Goal: Task Accomplishment & Management: Manage account settings

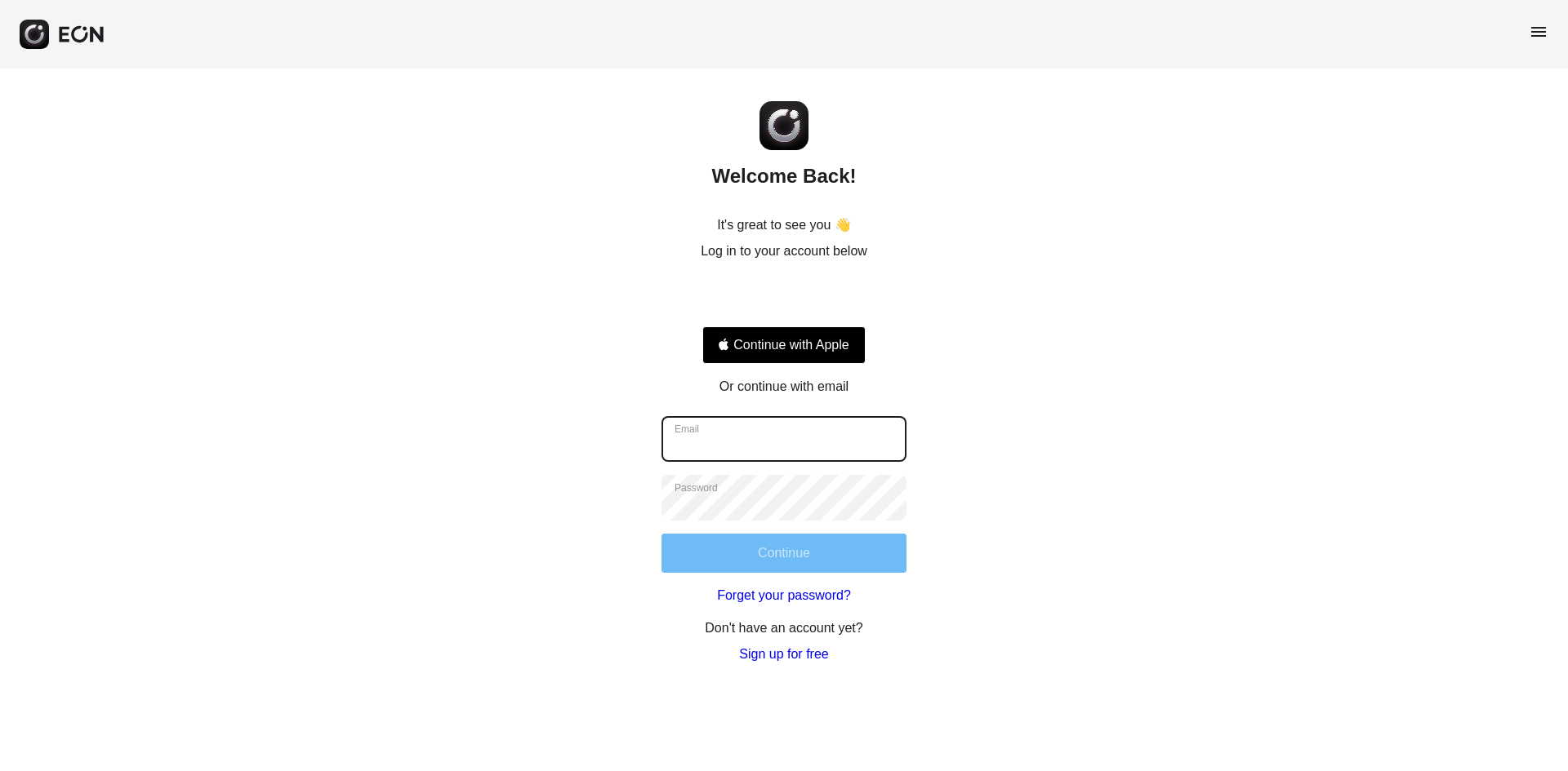
type input "**********"
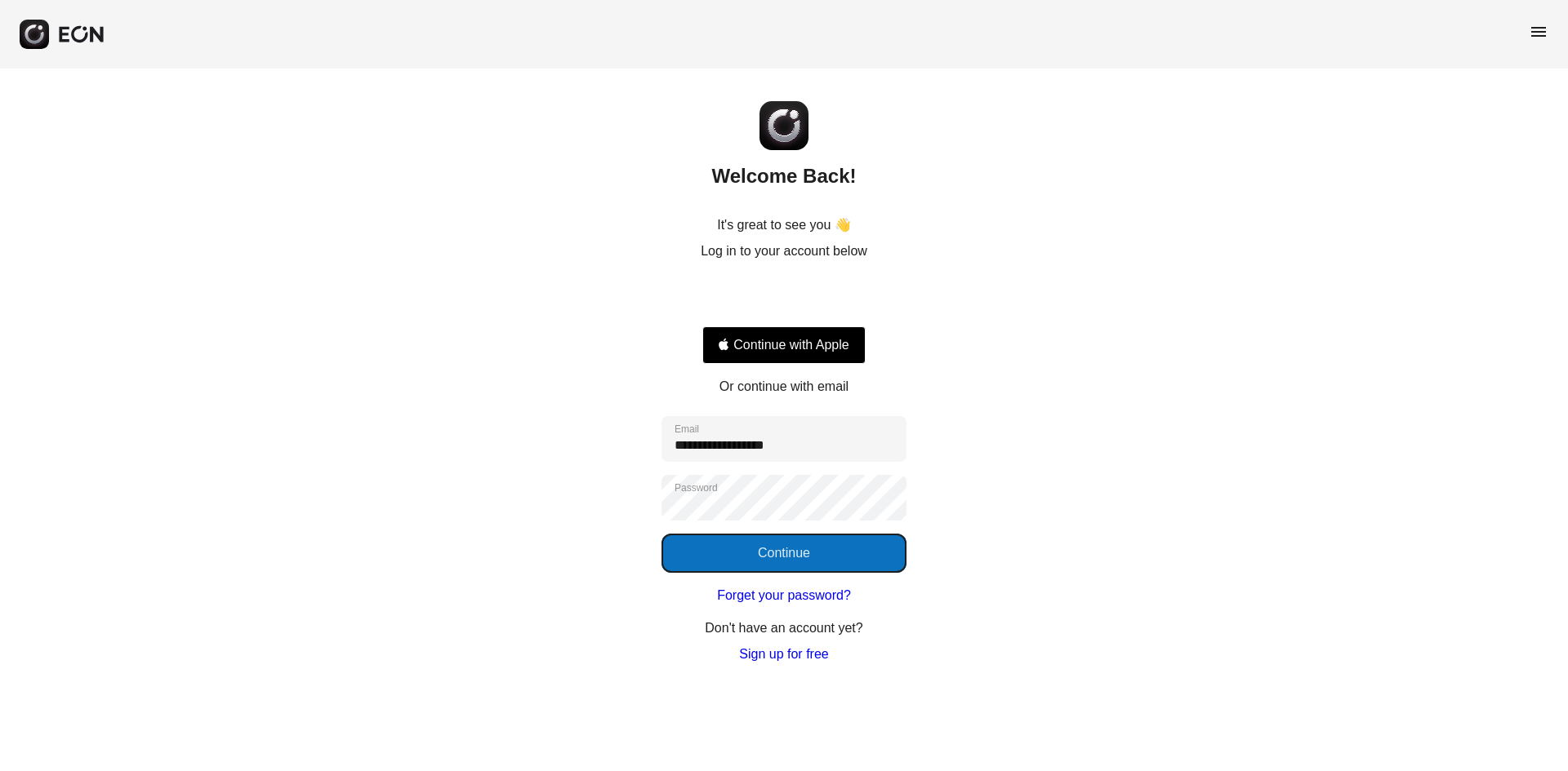
click at [791, 536] on button "Continue" at bounding box center [783, 553] width 245 height 40
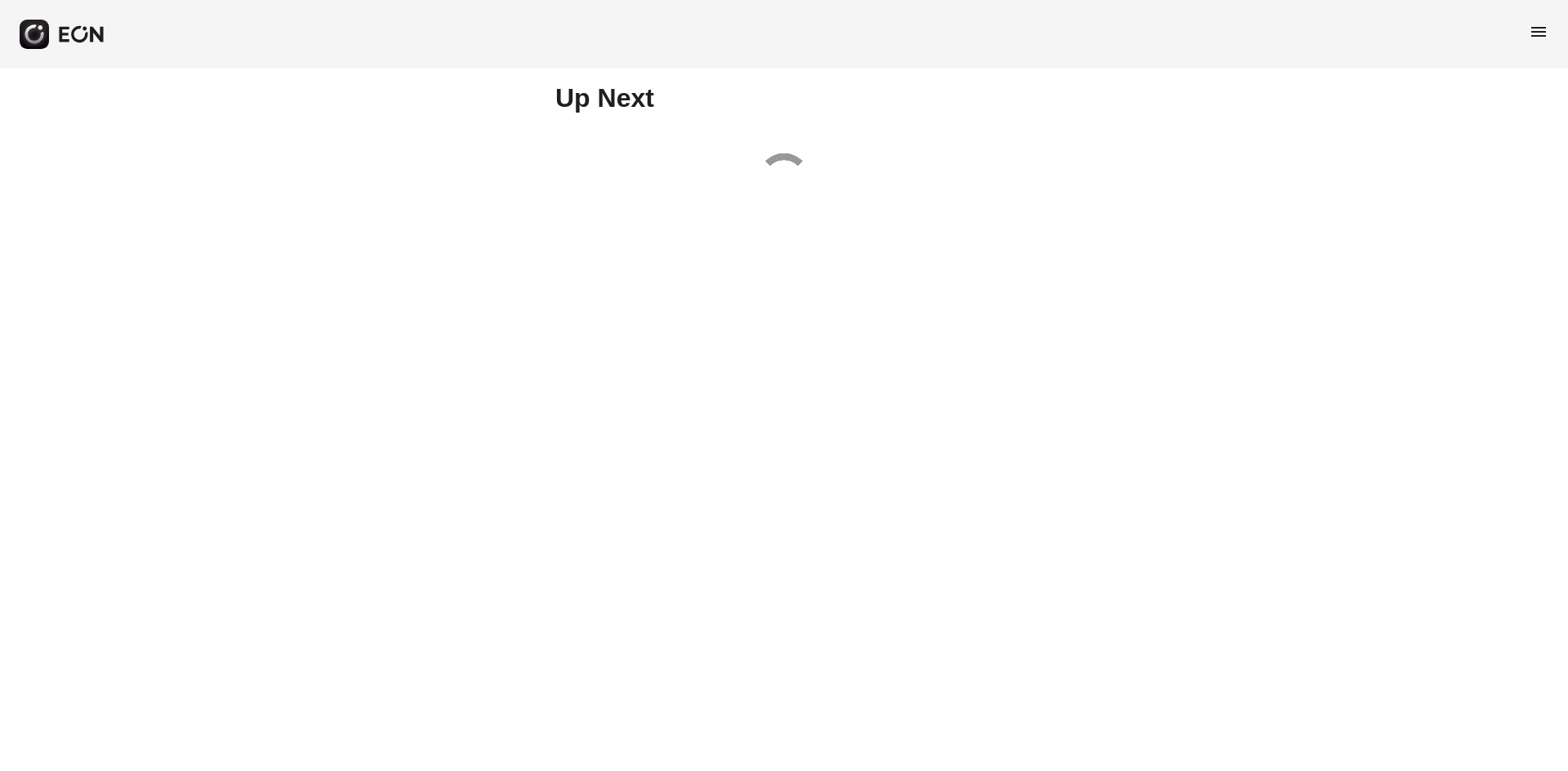
click at [1535, 39] on span "menu" at bounding box center [1538, 32] width 19 height 19
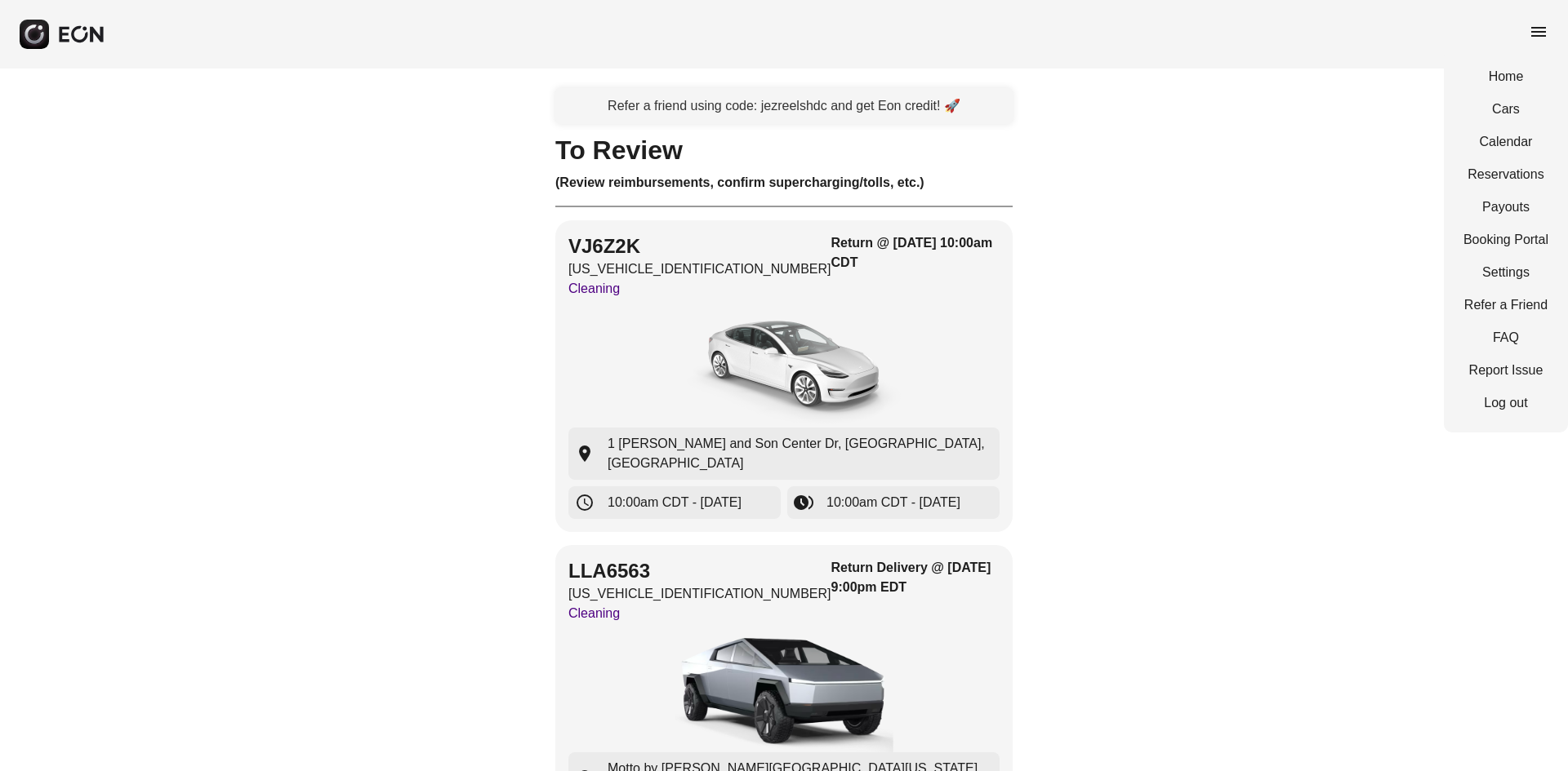
click at [1521, 160] on div "Home Cars Calendar Reservations Payouts Booking Portal Settings Refer a Friend …" at bounding box center [1505, 240] width 124 height 386
click at [1521, 169] on link "Reservations" at bounding box center [1506, 175] width 85 height 19
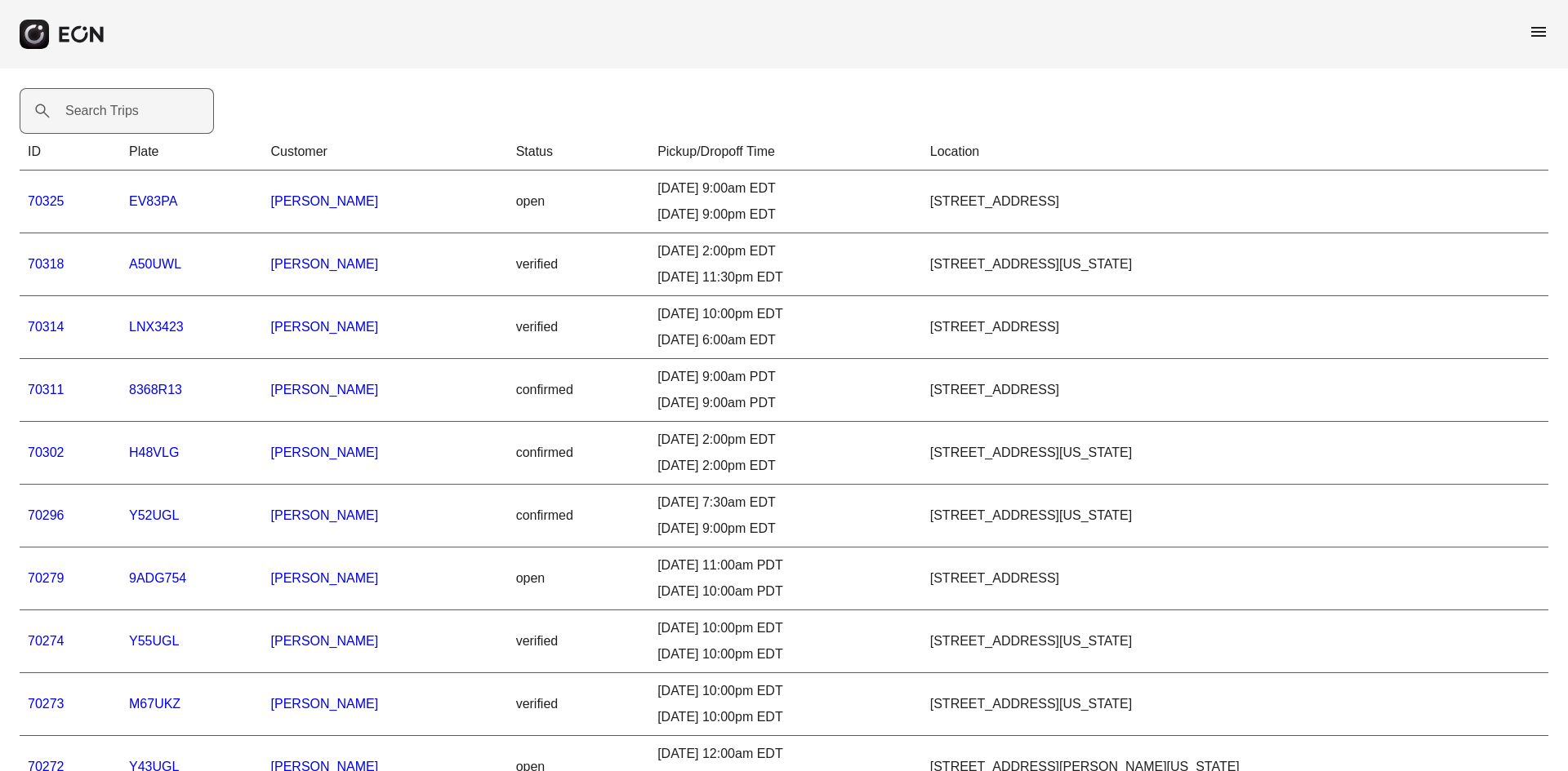
click at [113, 101] on label "Search Trips" at bounding box center [102, 111] width 73 height 19
click at [113, 101] on Trips "Search Trips" at bounding box center [116, 110] width 194 height 45
paste Trips "*****"
type Trips "*****"
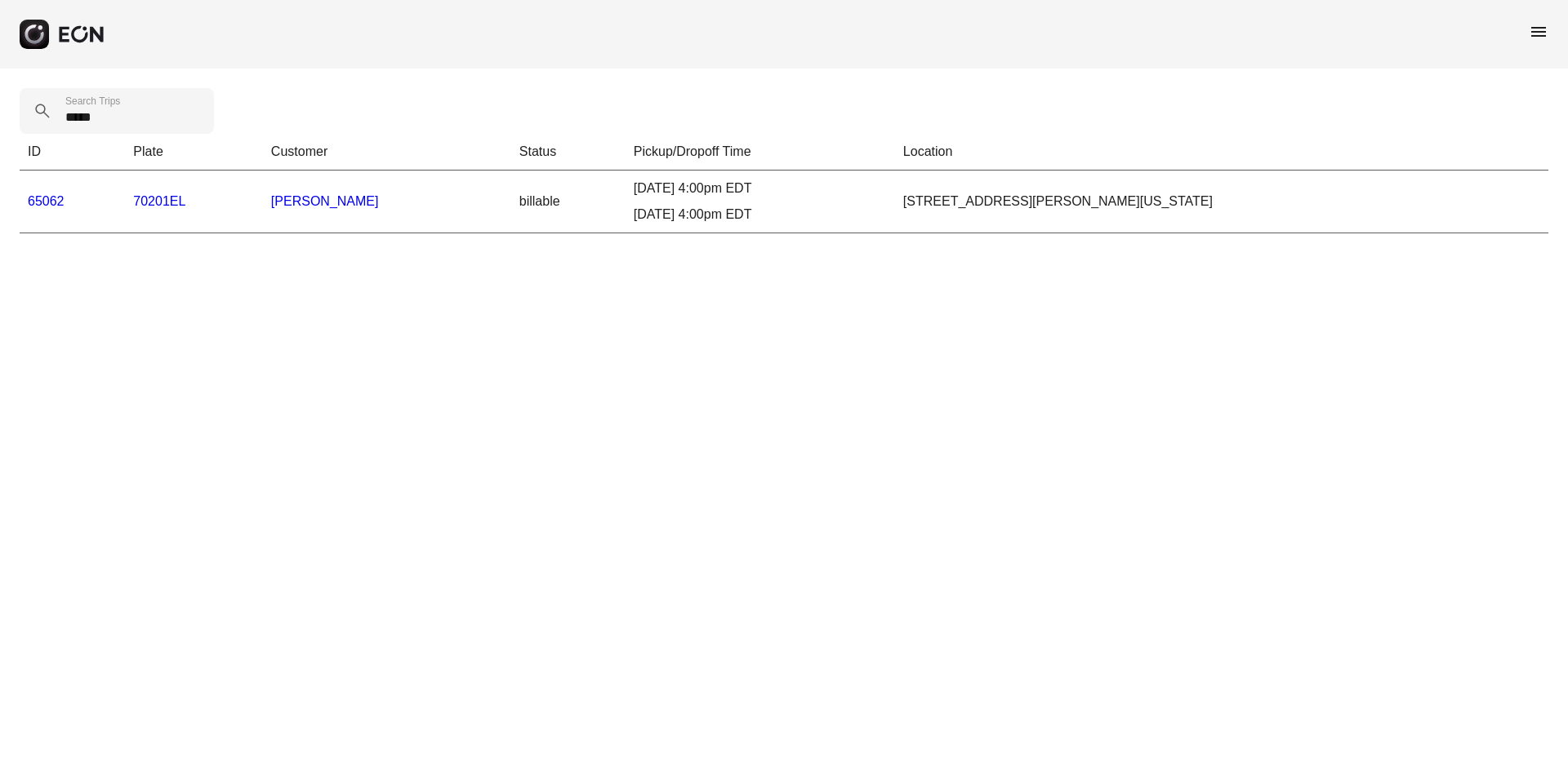
click at [46, 201] on link "65062" at bounding box center [46, 201] width 37 height 14
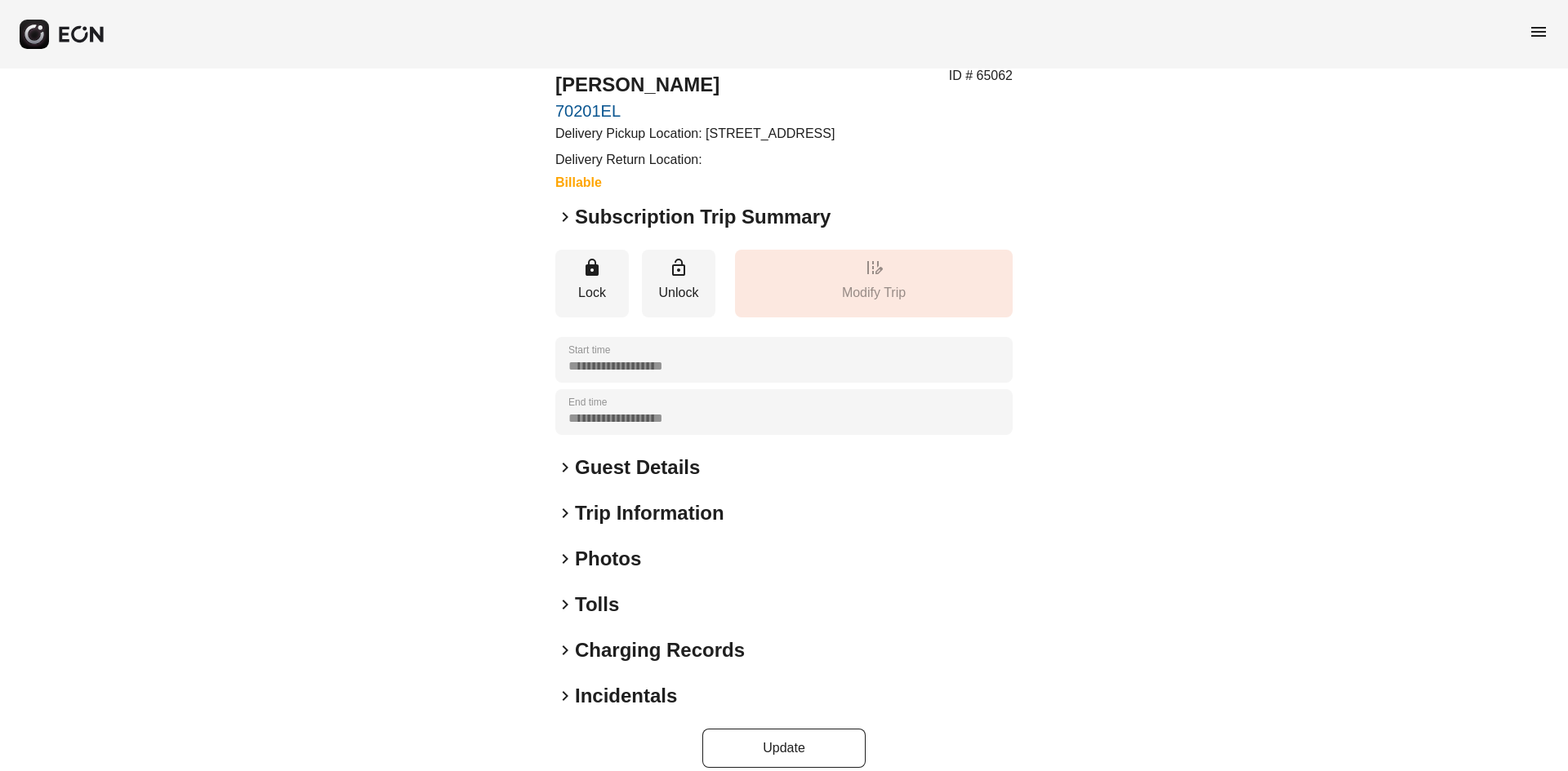
scroll to position [89, 0]
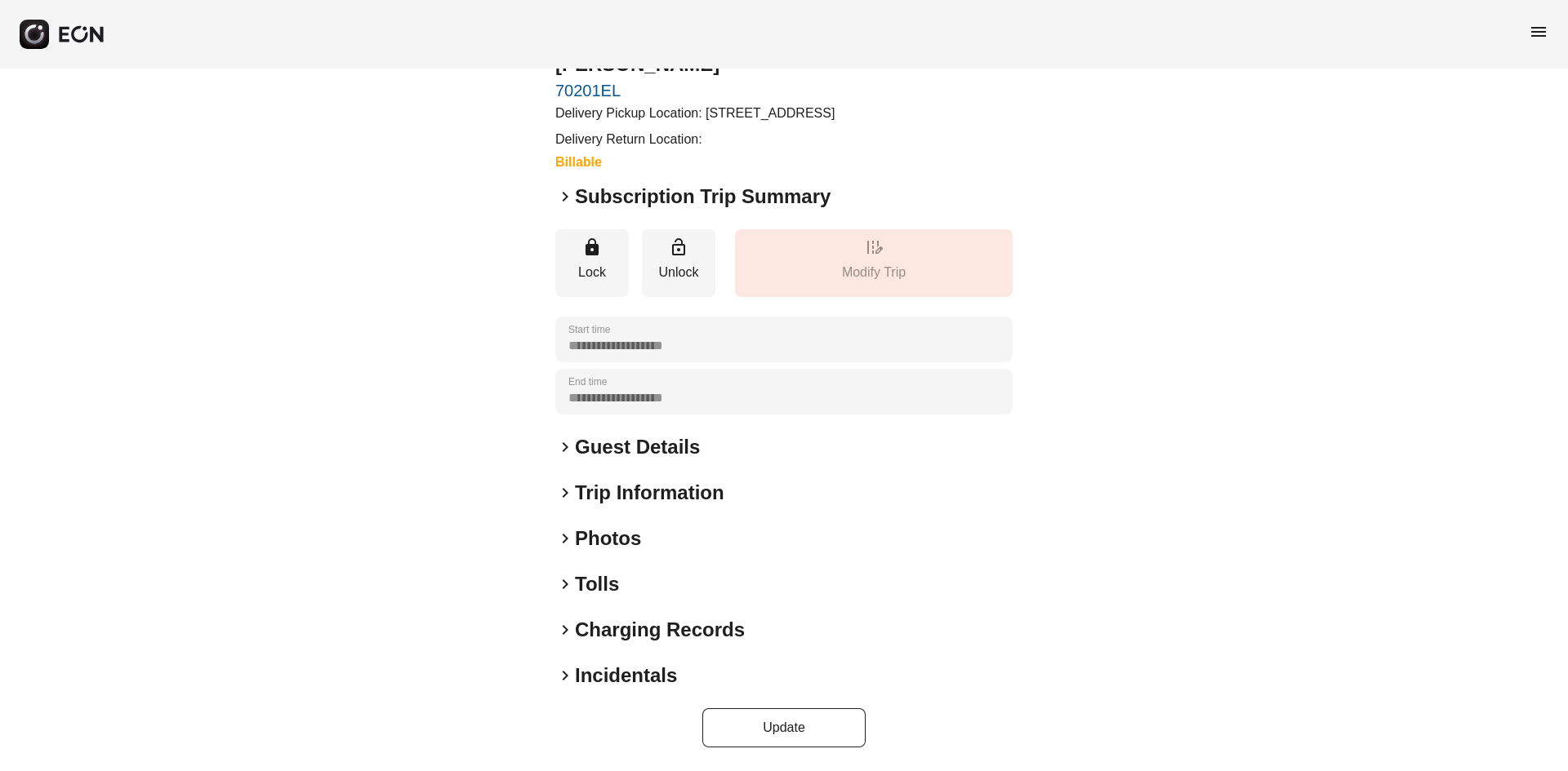
click at [601, 589] on h2 "Tolls" at bounding box center [597, 584] width 44 height 26
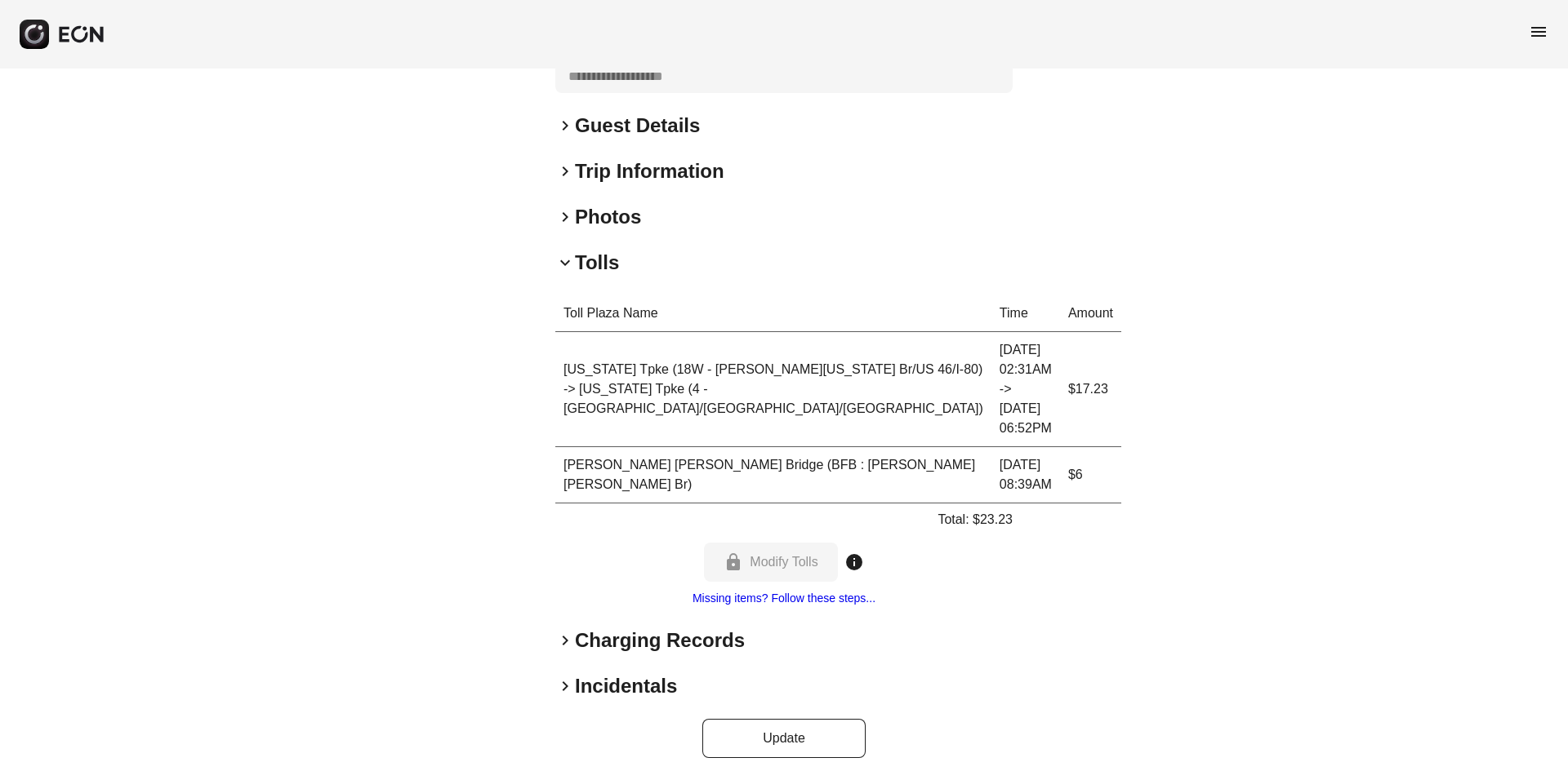
scroll to position [402, 0]
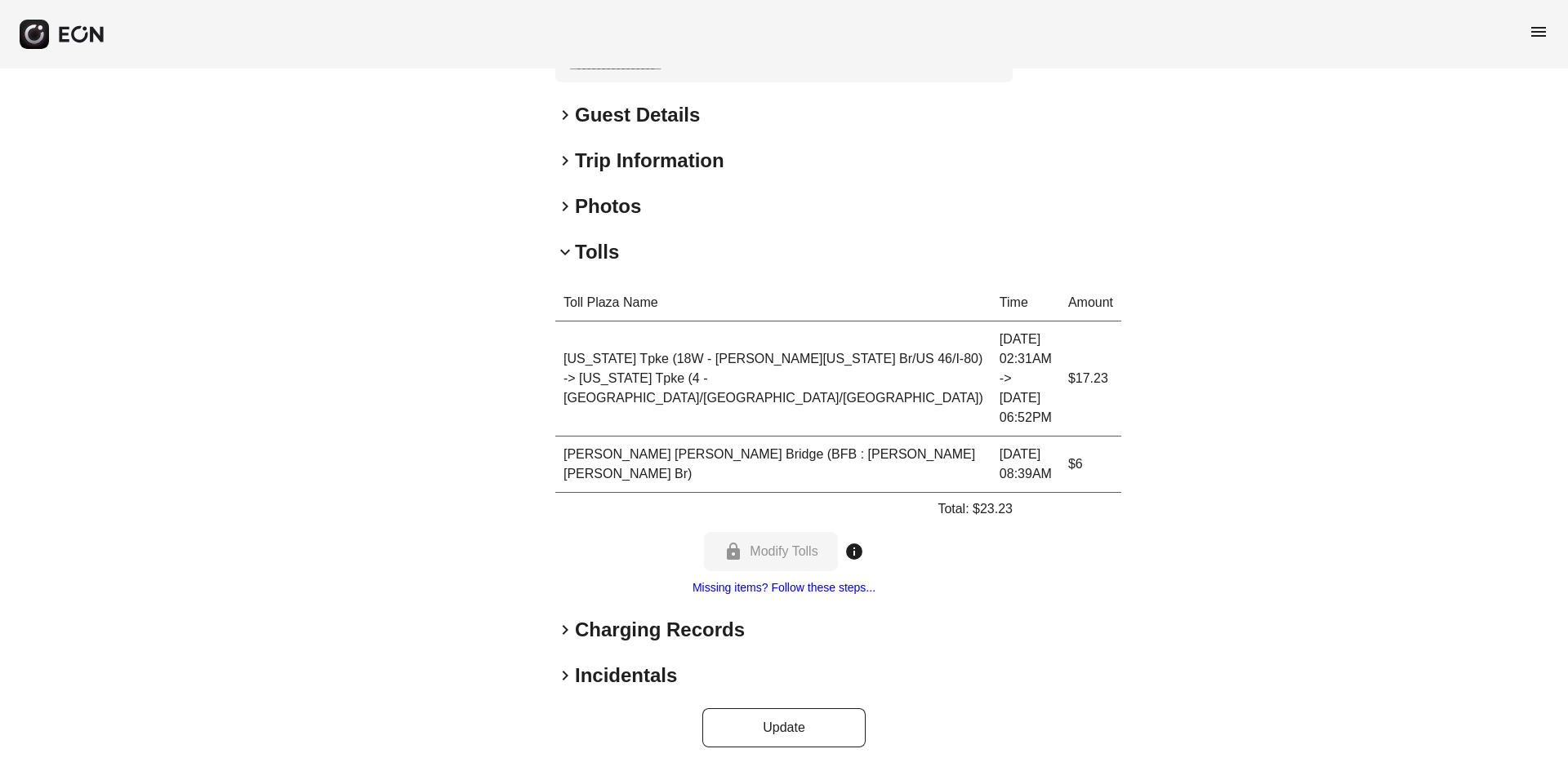
click at [647, 635] on h2 "Charging Records" at bounding box center [660, 630] width 170 height 26
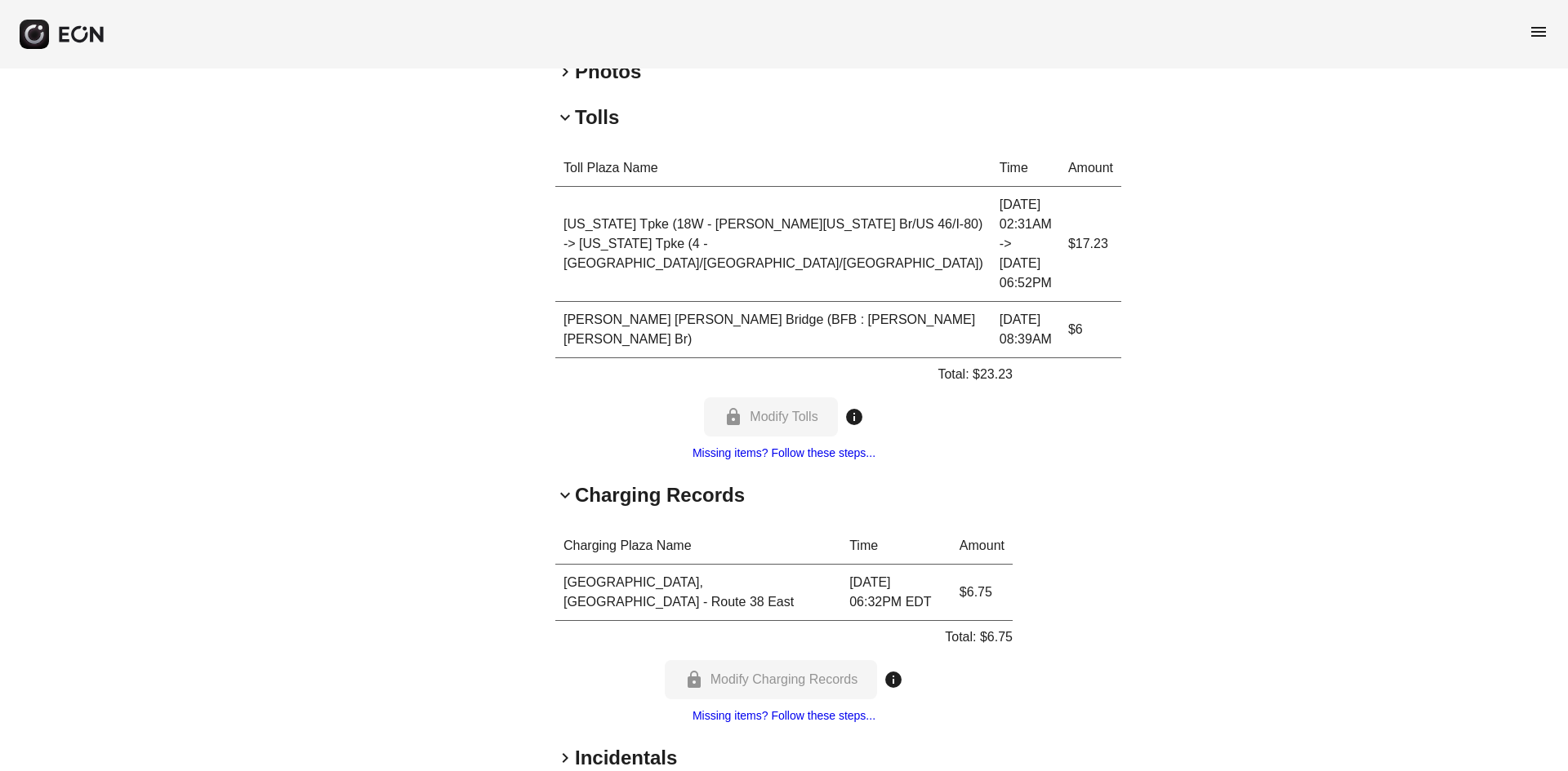
scroll to position [517, 0]
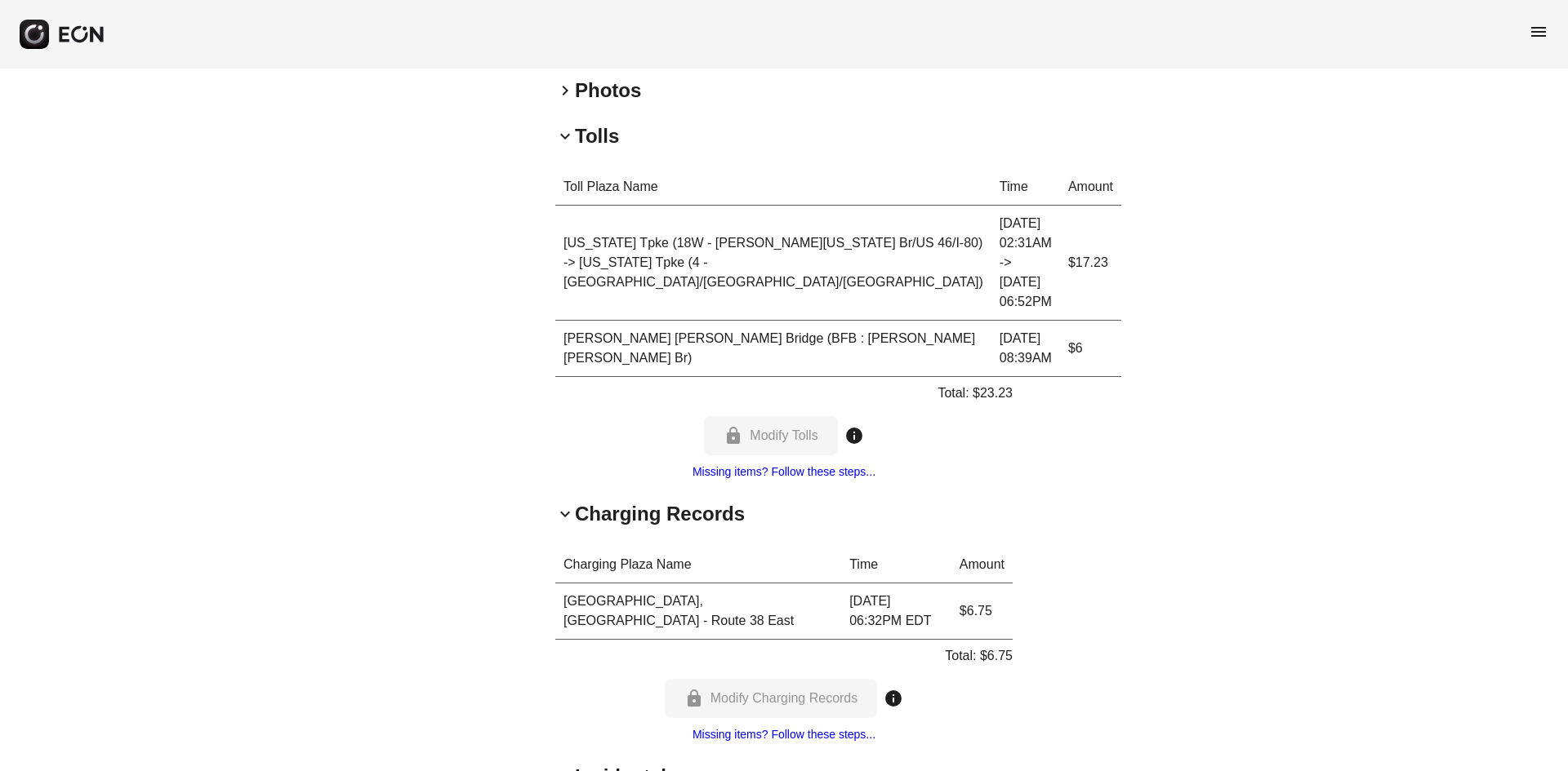
drag, startPoint x: 741, startPoint y: 586, endPoint x: 1035, endPoint y: 583, distance: 294.0
click at [1037, 582] on div "**********" at bounding box center [784, 211] width 1568 height 1321
click at [988, 607] on td "$6.75" at bounding box center [981, 612] width 61 height 56
drag, startPoint x: 985, startPoint y: 607, endPoint x: 557, endPoint y: 600, distance: 428.1
click at [557, 600] on tr "[GEOGRAPHIC_DATA], [GEOGRAPHIC_DATA] - Route 38 East [DATE] 06:32PM EDT $6.75" at bounding box center [783, 612] width 457 height 56
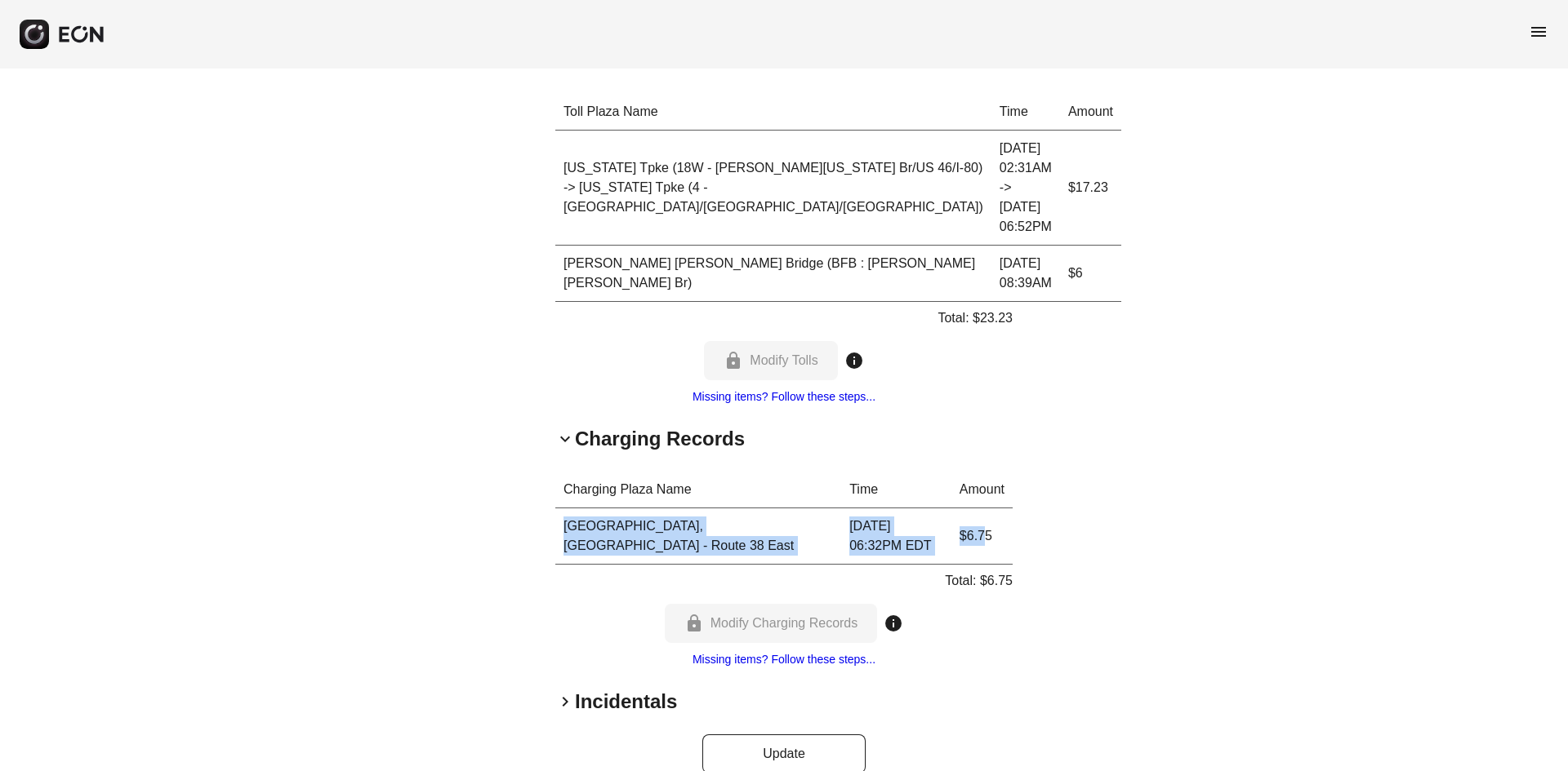
scroll to position [599, 0]
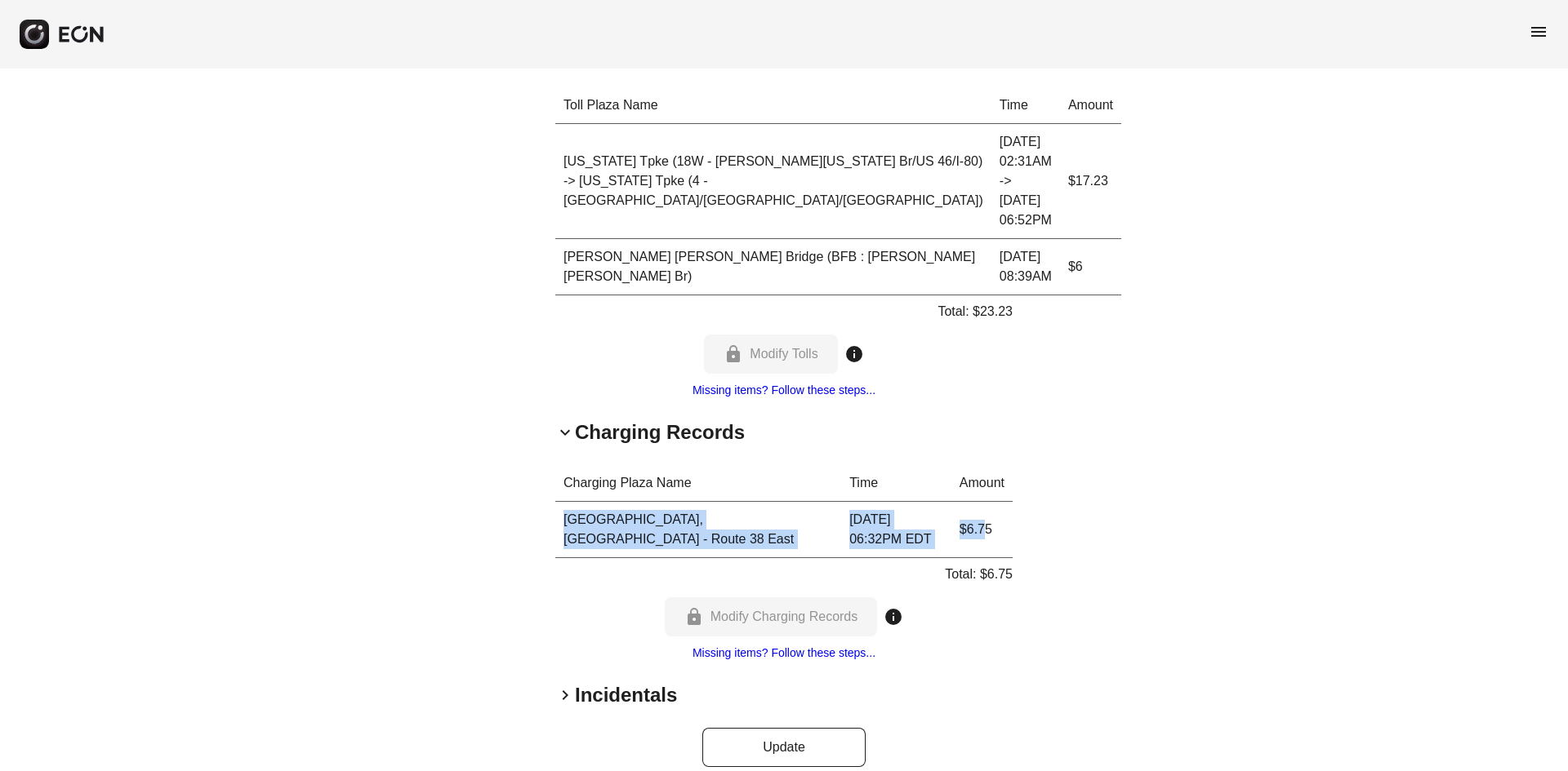
click at [892, 528] on td "[DATE] 06:32PM EDT" at bounding box center [896, 529] width 110 height 56
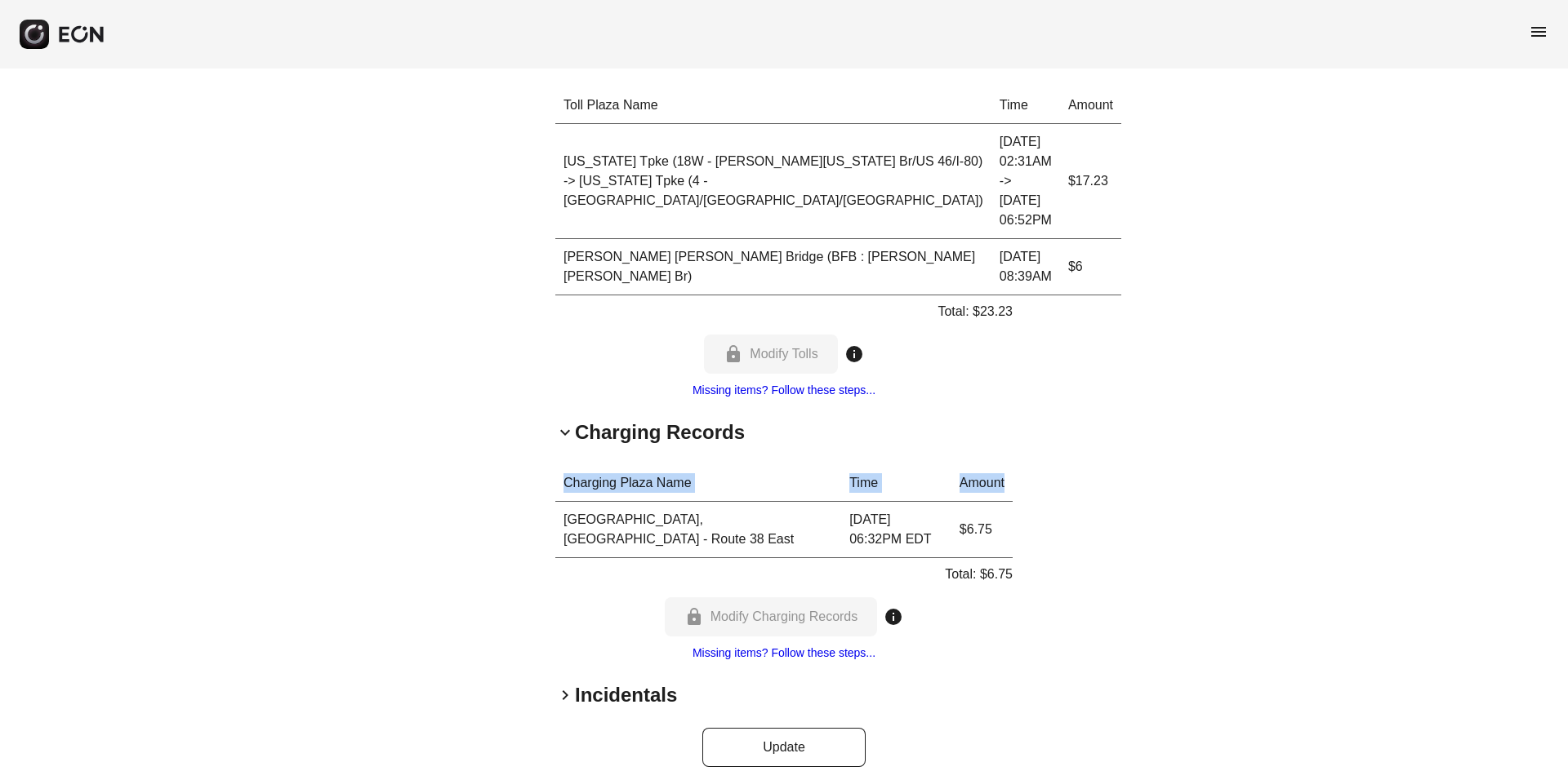
drag, startPoint x: 549, startPoint y: 508, endPoint x: 1017, endPoint y: 488, distance: 468.4
click at [1015, 488] on div "**********" at bounding box center [784, 129] width 1568 height 1321
click at [1037, 494] on div "**********" at bounding box center [784, 129] width 1568 height 1321
drag, startPoint x: 1019, startPoint y: 525, endPoint x: 522, endPoint y: 510, distance: 497.2
click at [522, 510] on div "**********" at bounding box center [784, 129] width 1568 height 1321
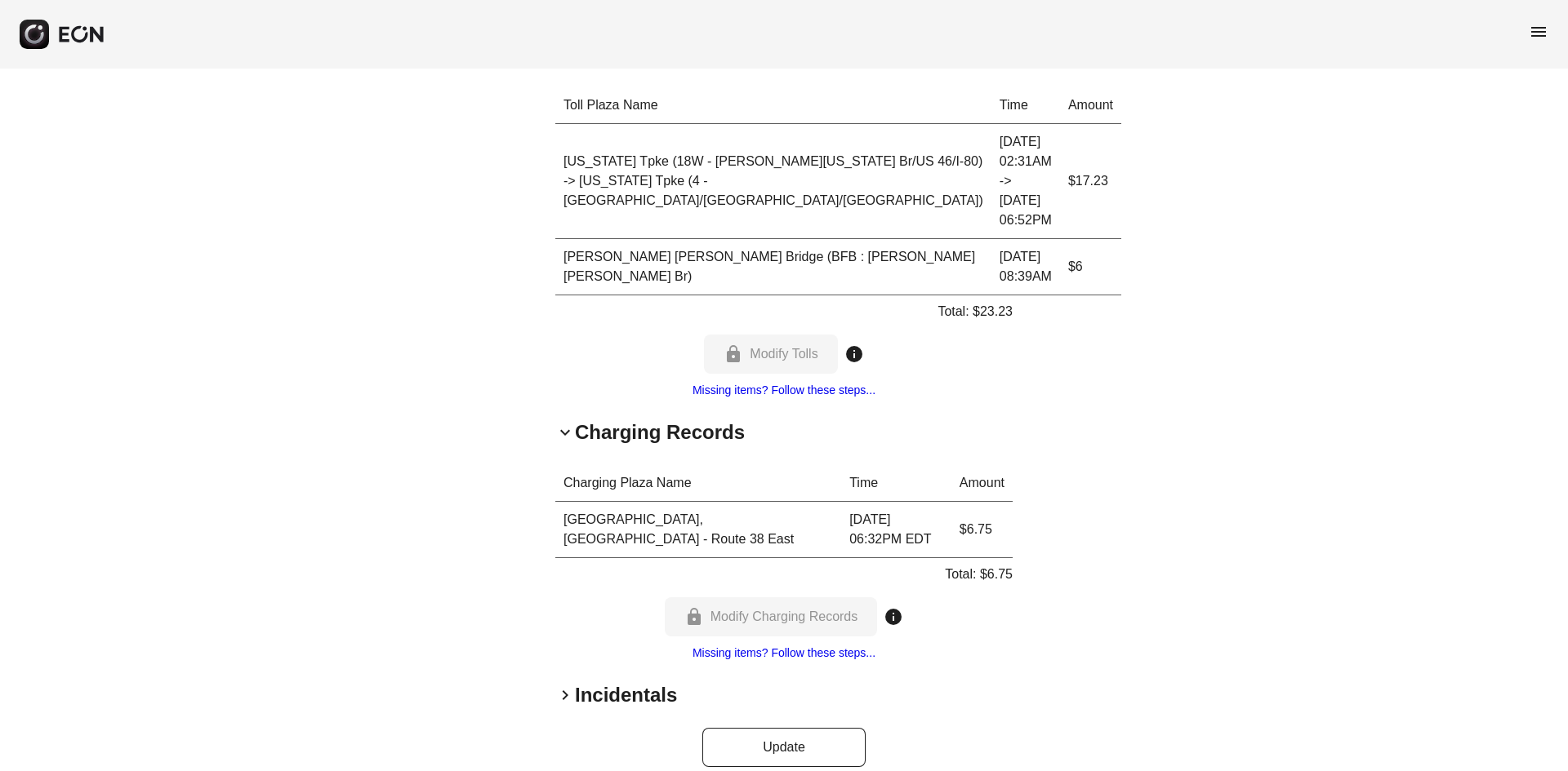
click at [877, 537] on td "[DATE] 06:32PM EDT" at bounding box center [896, 529] width 110 height 56
click at [864, 526] on td "[DATE] 06:32PM EDT" at bounding box center [896, 529] width 110 height 56
click at [863, 526] on td "[DATE] 06:32PM EDT" at bounding box center [896, 529] width 110 height 56
copy td "[DATE] 06:32PM EDT"
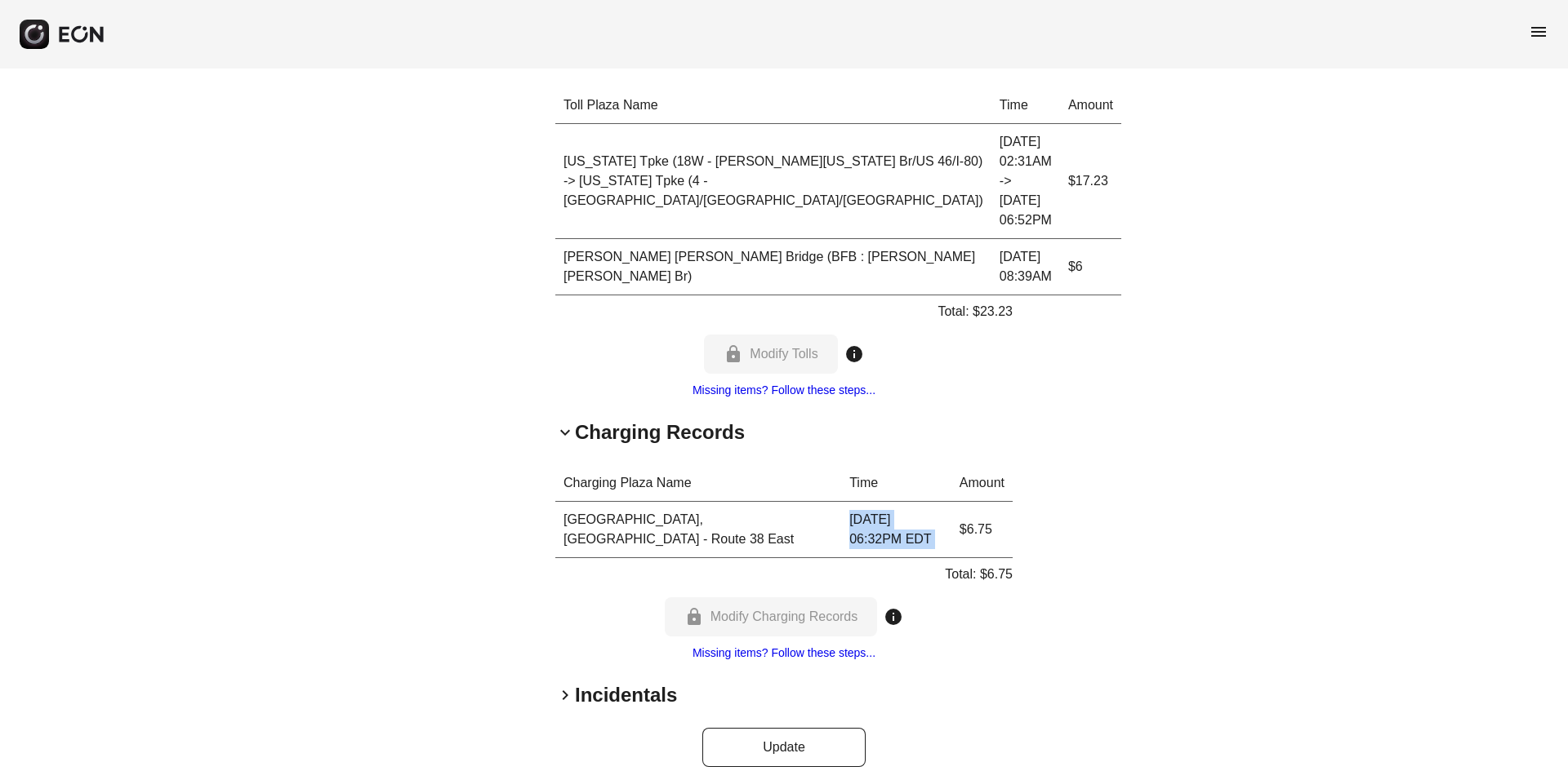
click at [889, 533] on td "[DATE] 06:32PM EDT" at bounding box center [896, 529] width 110 height 56
drag, startPoint x: 851, startPoint y: 518, endPoint x: 937, endPoint y: 522, distance: 86.1
click at [937, 522] on td "[DATE] 06:32PM EDT" at bounding box center [896, 529] width 110 height 56
copy td "06:32PM EDT"
drag, startPoint x: 852, startPoint y: 164, endPoint x: 901, endPoint y: 218, distance: 72.9
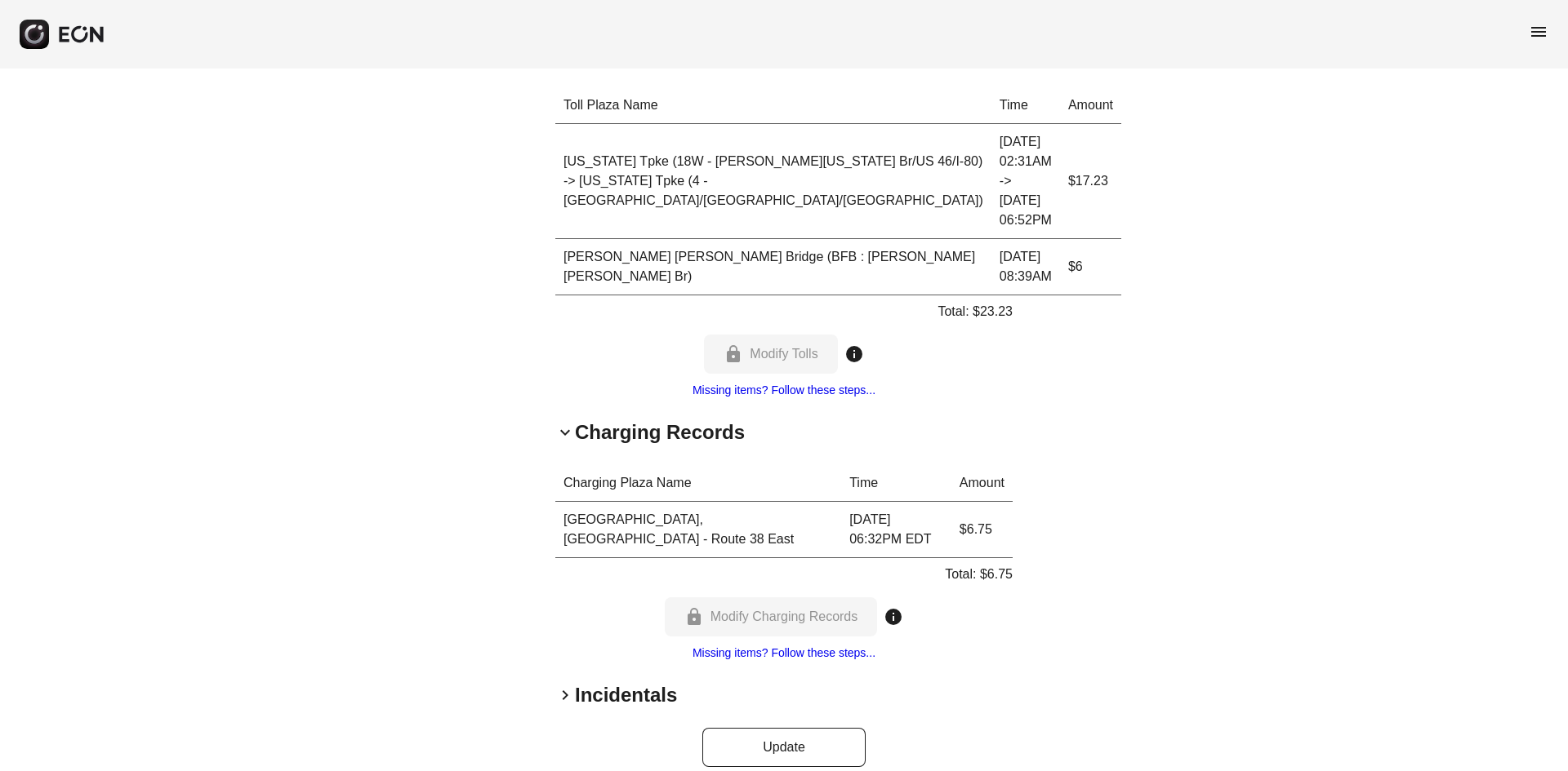
click at [991, 218] on td "[DATE] 02:31AM -> [DATE] 06:52PM" at bounding box center [1025, 181] width 69 height 115
click at [991, 158] on td "[DATE] 02:31AM -> [DATE] 06:52PM" at bounding box center [1025, 181] width 69 height 115
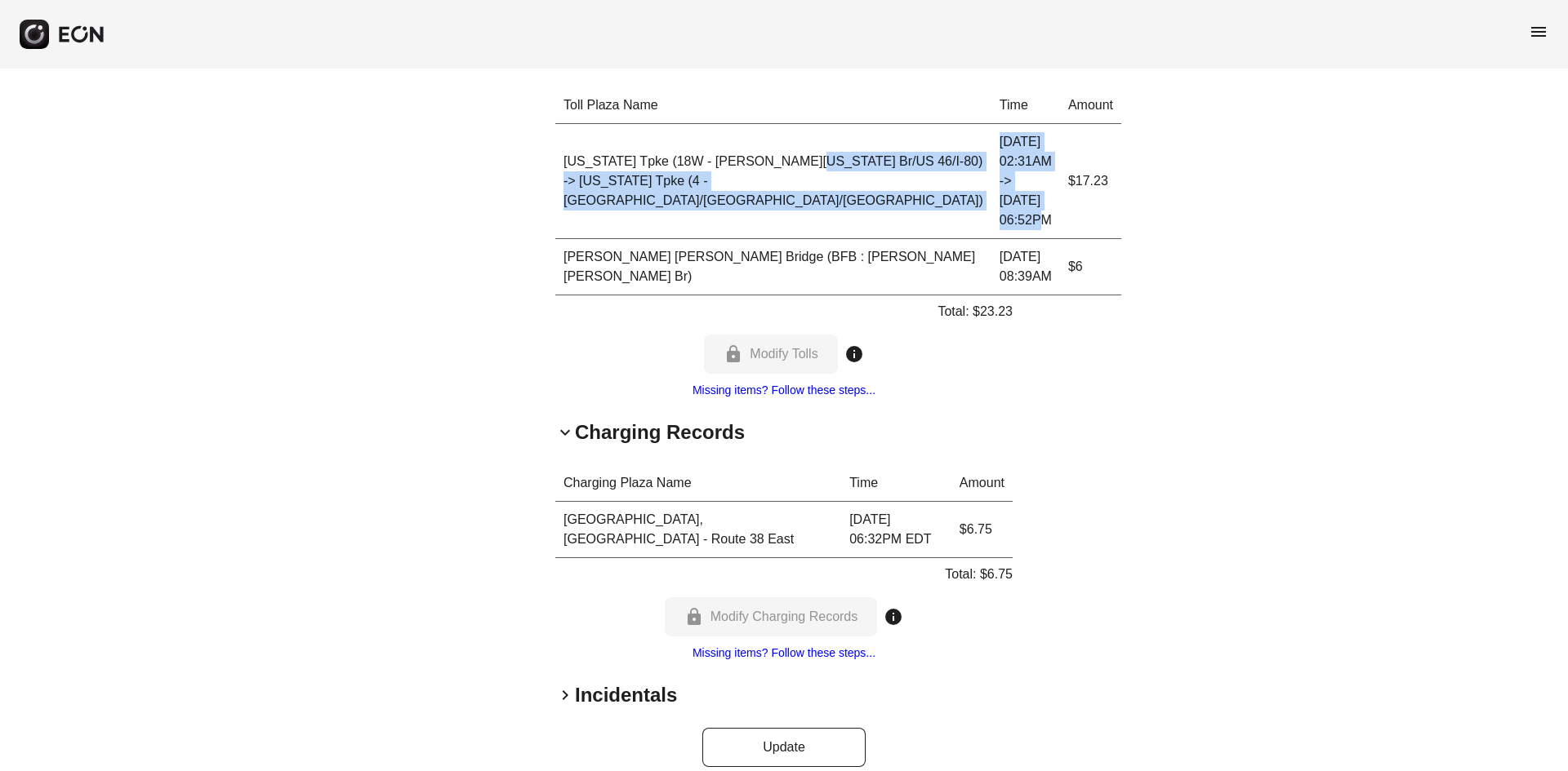
drag, startPoint x: 836, startPoint y: 155, endPoint x: 901, endPoint y: 196, distance: 76.9
click at [901, 196] on tr "[US_STATE] Tpke (18W - [PERSON_NAME][US_STATE] Br/US 46/I-80) -> [US_STATE] Tpk…" at bounding box center [837, 181] width 566 height 115
click at [991, 210] on td "[DATE] 02:31AM -> [DATE] 06:52PM" at bounding box center [1025, 181] width 69 height 115
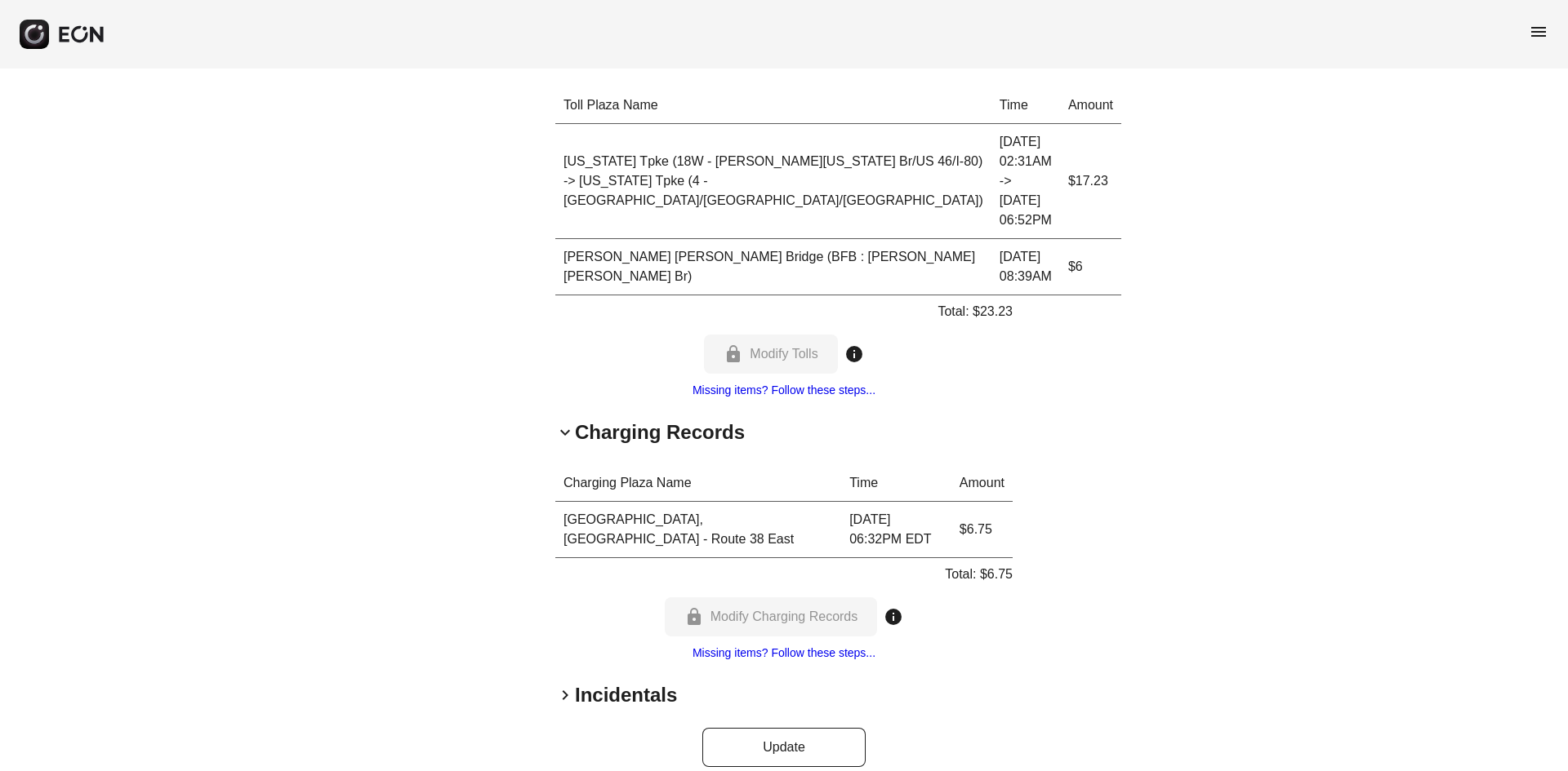
drag, startPoint x: 849, startPoint y: 156, endPoint x: 901, endPoint y: 221, distance: 83.2
click at [991, 221] on td "[DATE] 02:31AM -> [DATE] 06:52PM" at bounding box center [1025, 181] width 69 height 115
click at [991, 183] on td "[DATE] 02:31AM -> [DATE] 06:52PM" at bounding box center [1025, 181] width 69 height 115
click at [991, 221] on td "[DATE] 02:31AM -> [DATE] 06:52PM" at bounding box center [1025, 181] width 69 height 115
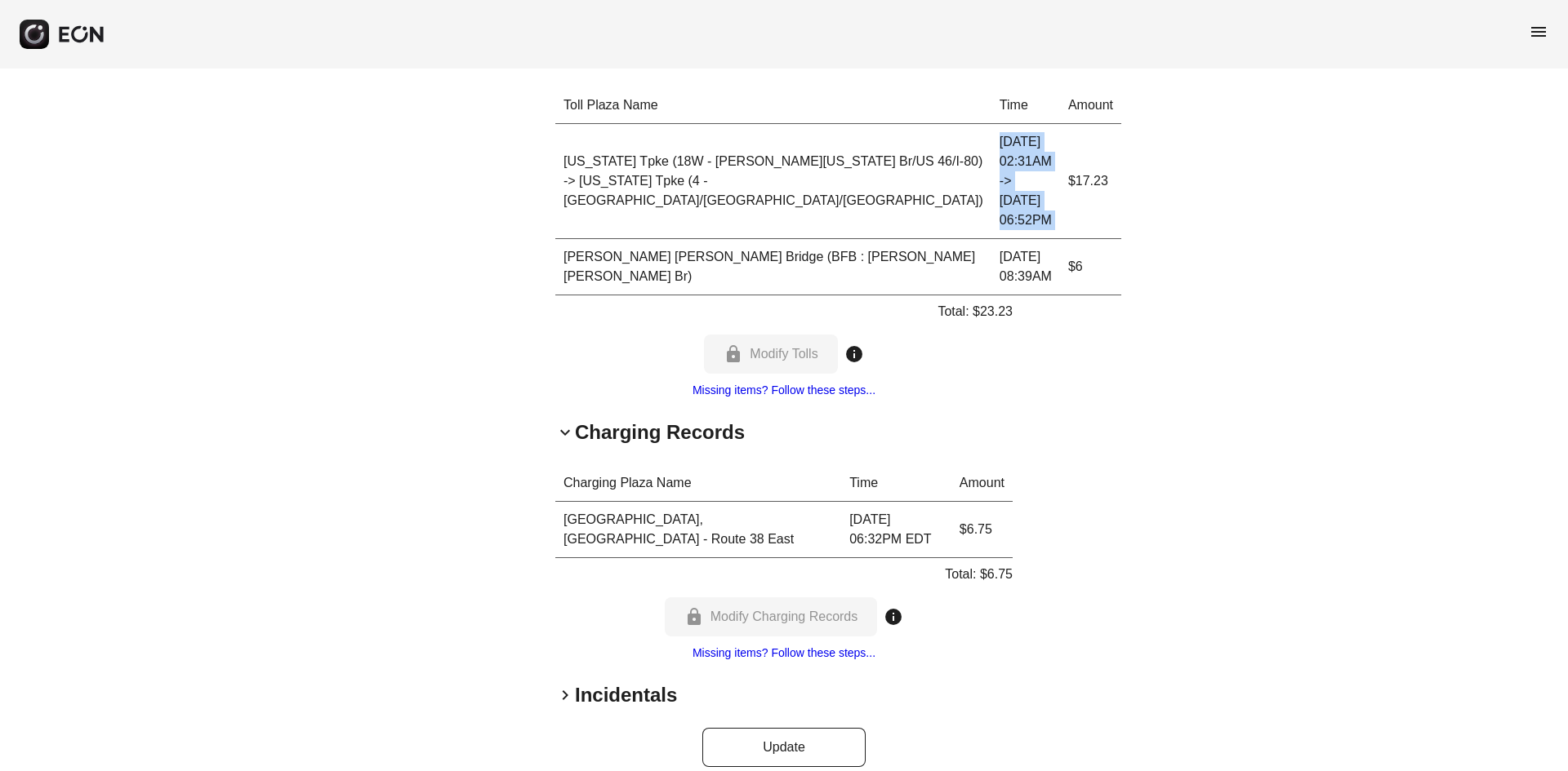
click at [991, 221] on td "[DATE] 02:31AM -> [DATE] 06:52PM" at bounding box center [1025, 181] width 69 height 115
click at [991, 223] on td "[DATE] 02:31AM -> [DATE] 06:52PM" at bounding box center [1025, 181] width 69 height 115
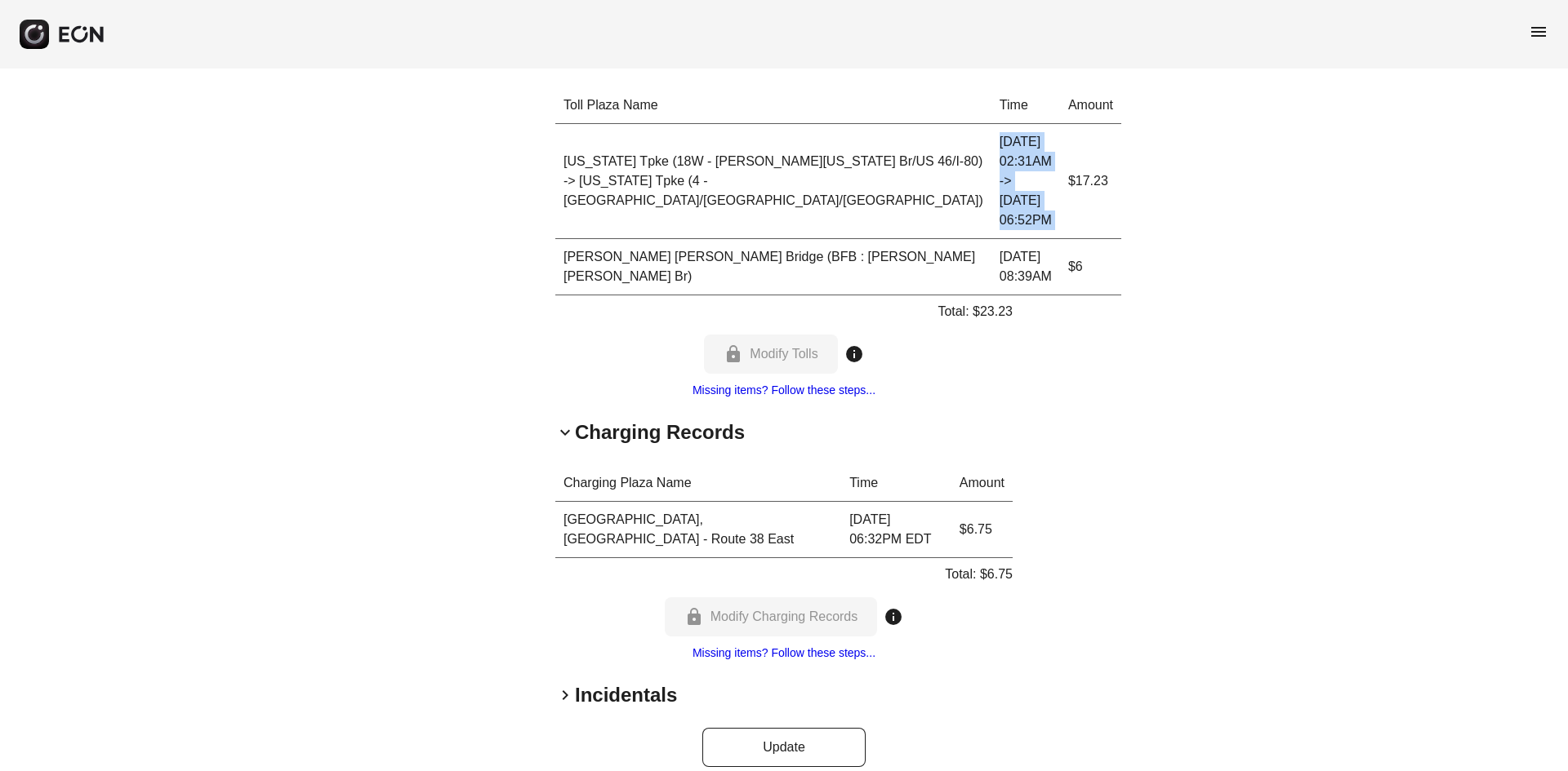
click at [991, 229] on td "[DATE] 02:31AM -> [DATE] 06:52PM" at bounding box center [1025, 181] width 69 height 115
drag, startPoint x: 852, startPoint y: 228, endPoint x: 912, endPoint y: 215, distance: 61.4
click at [912, 215] on tr "[US_STATE] Tpke (18W - [PERSON_NAME][US_STATE] Br/US 46/I-80) -> [US_STATE] Tpk…" at bounding box center [837, 181] width 566 height 115
